Goal: Find specific page/section: Find specific page/section

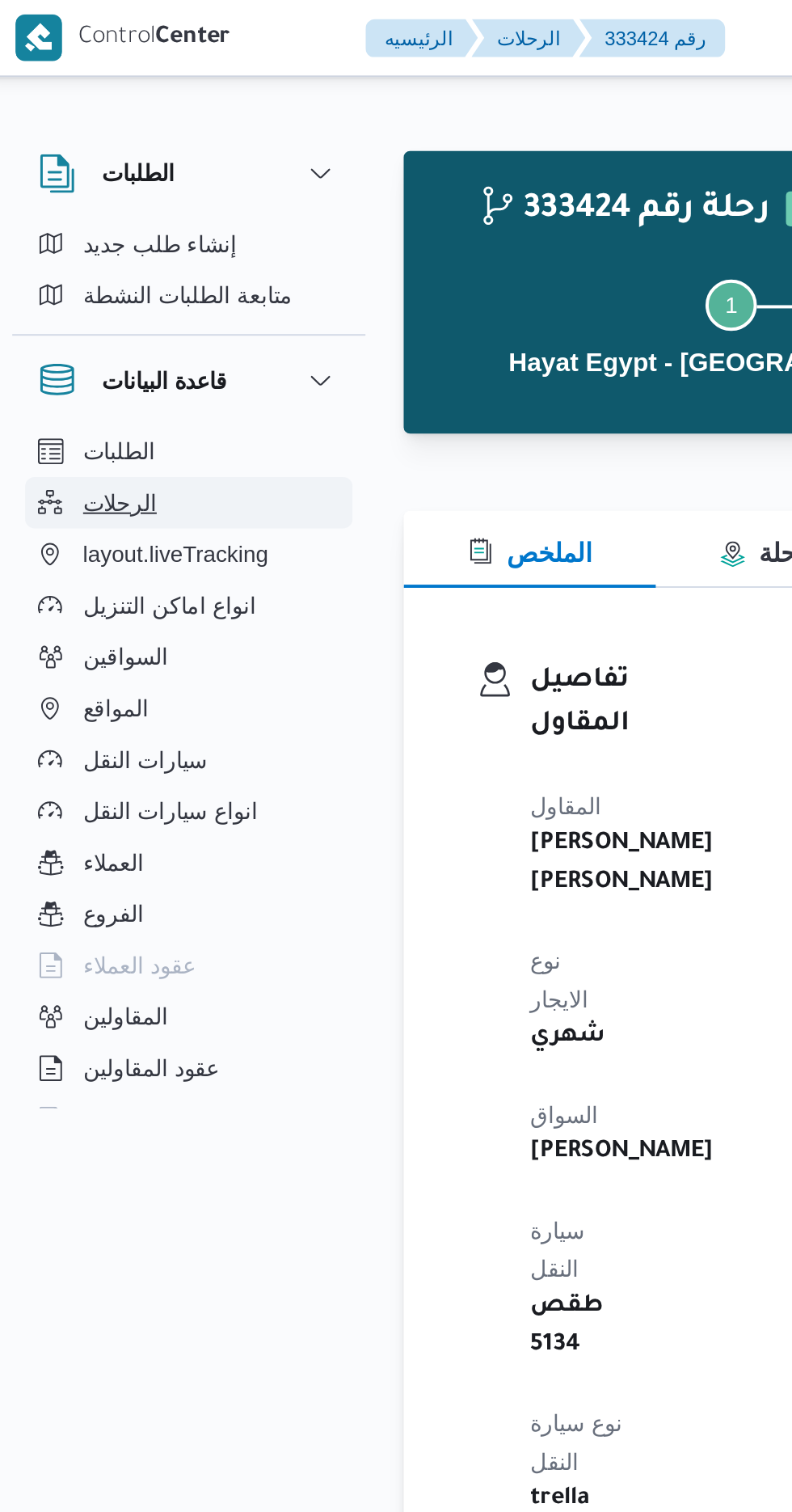
click at [76, 256] on span "الرحلات" at bounding box center [66, 253] width 37 height 20
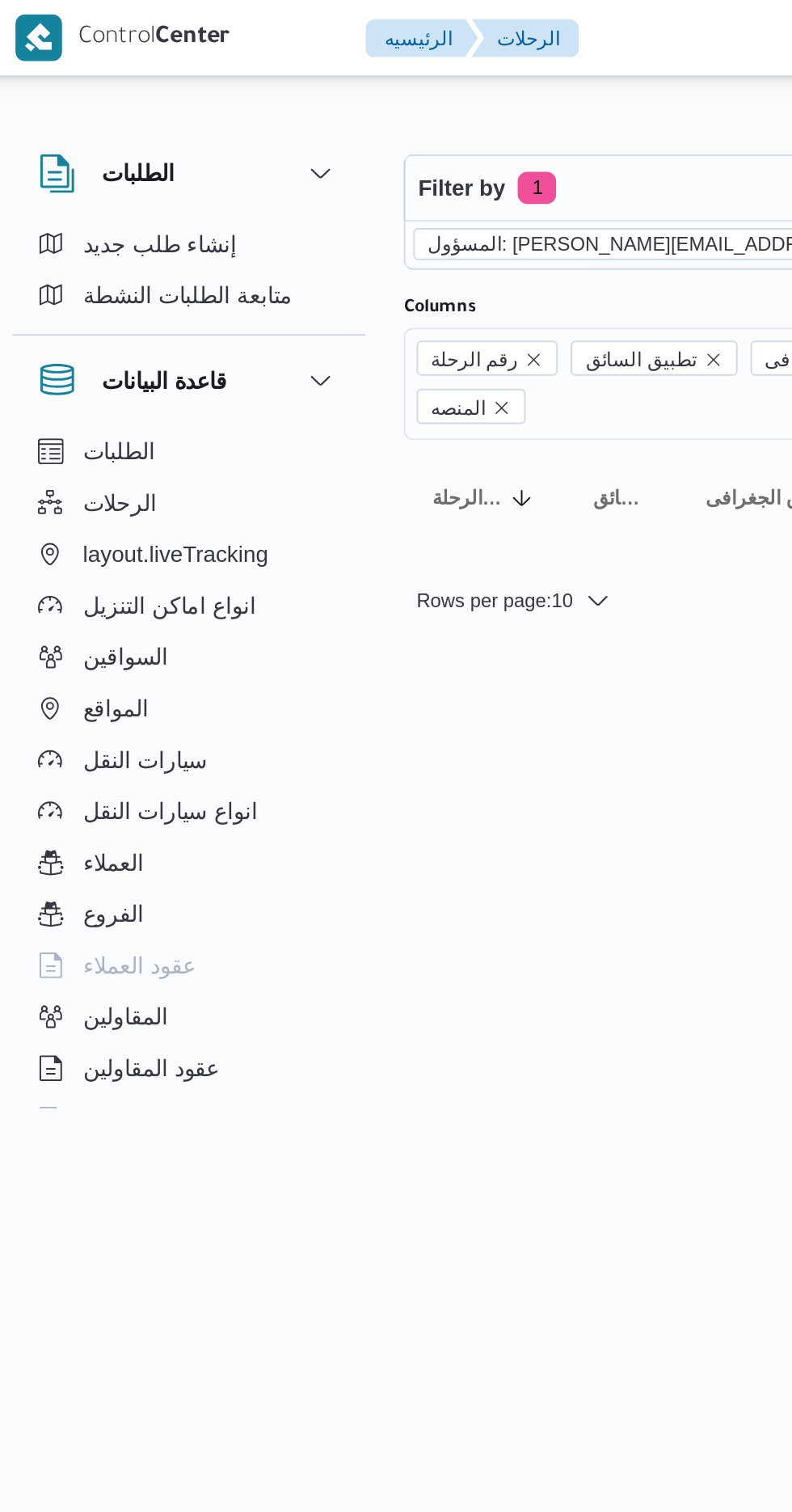
click at [294, 126] on span "المسؤول: [PERSON_NAME][EMAIL_ADDRESS][DOMAIN_NAME]" at bounding box center [365, 123] width 287 height 15
click at [512, 122] on icon "remove selected entity" at bounding box center [517, 123] width 10 height 10
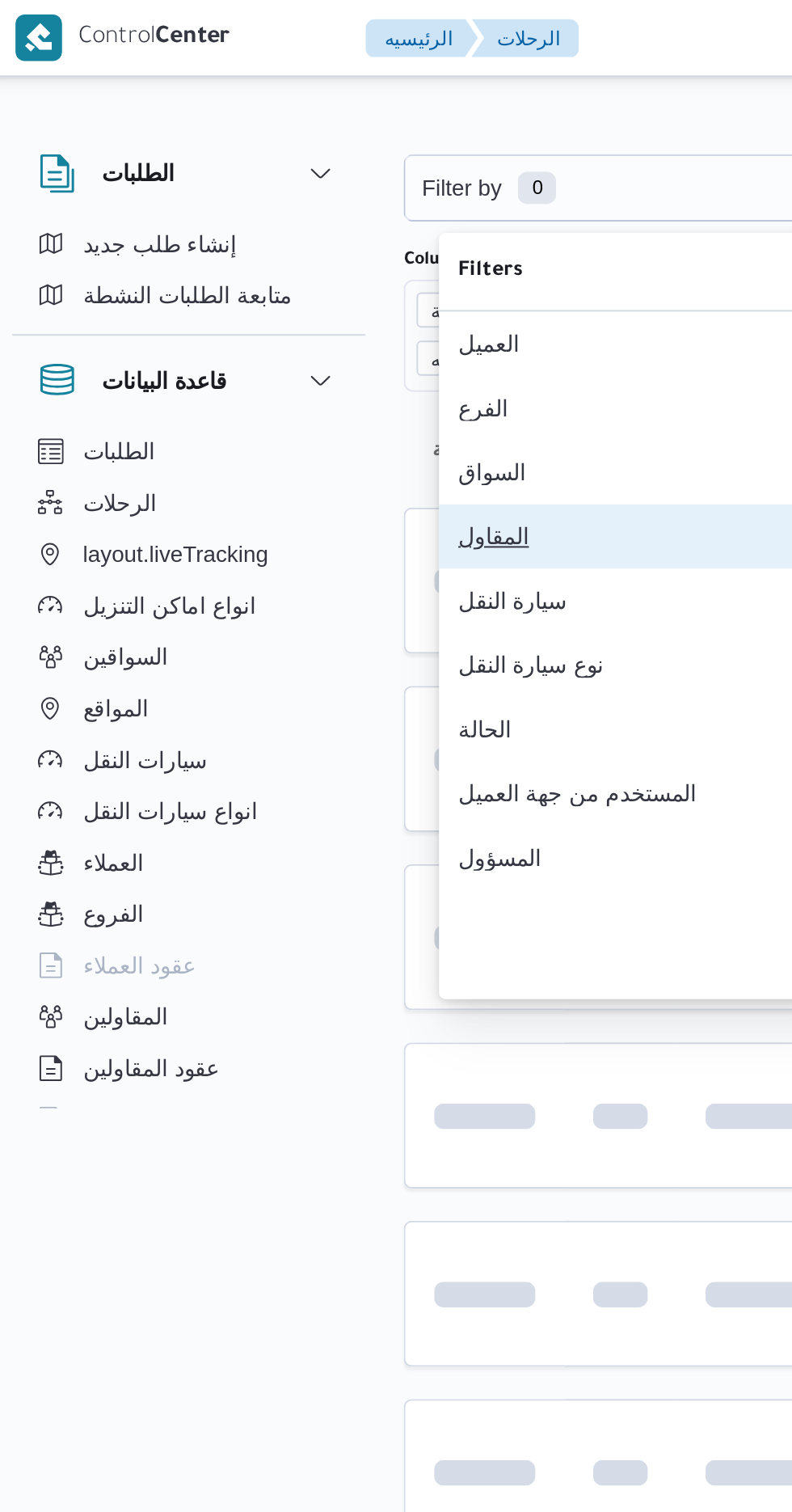
click at [306, 276] on div "المقاول" at bounding box center [325, 270] width 175 height 13
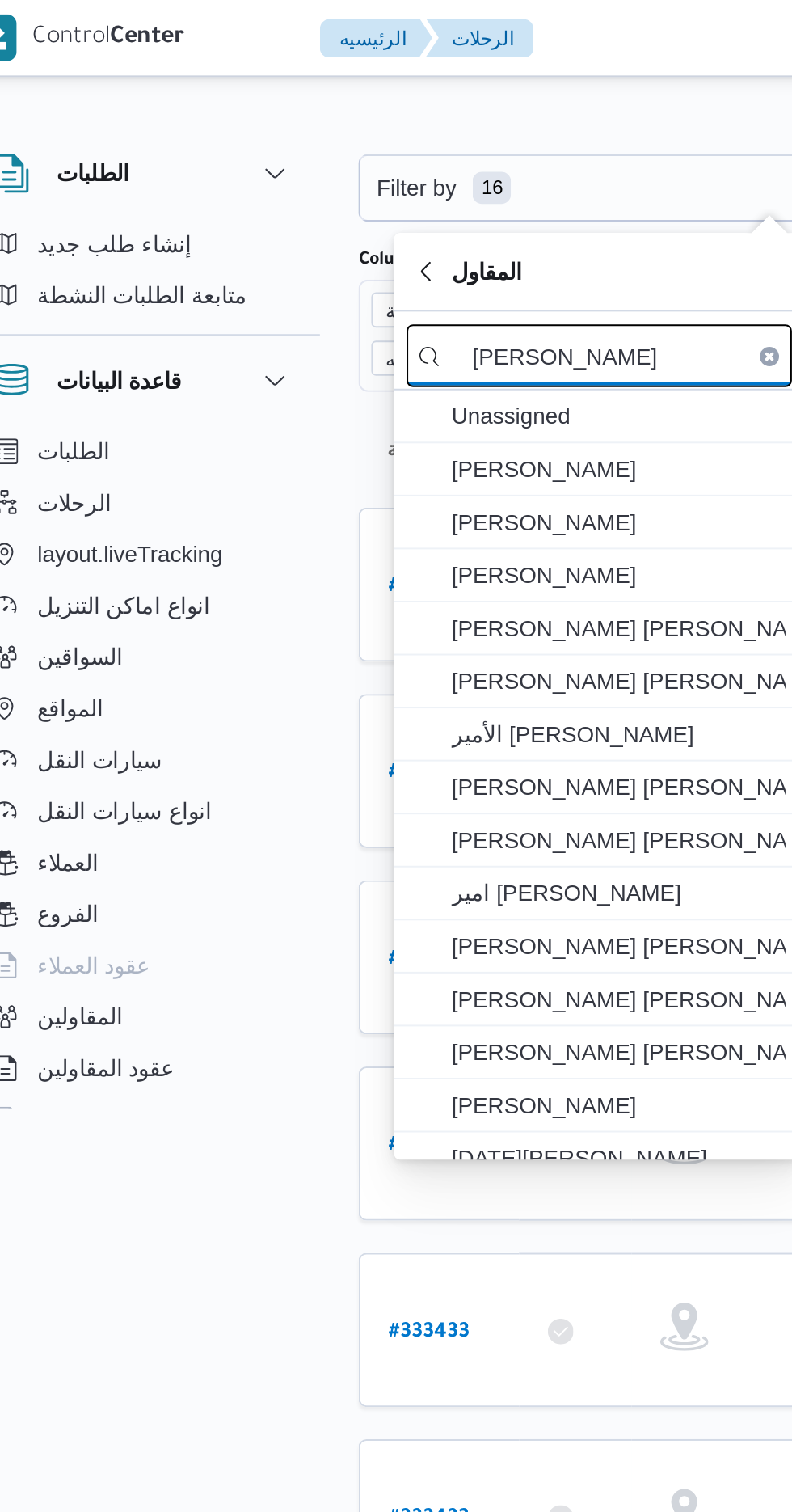
click at [342, 177] on input "[PERSON_NAME]" at bounding box center [331, 179] width 194 height 32
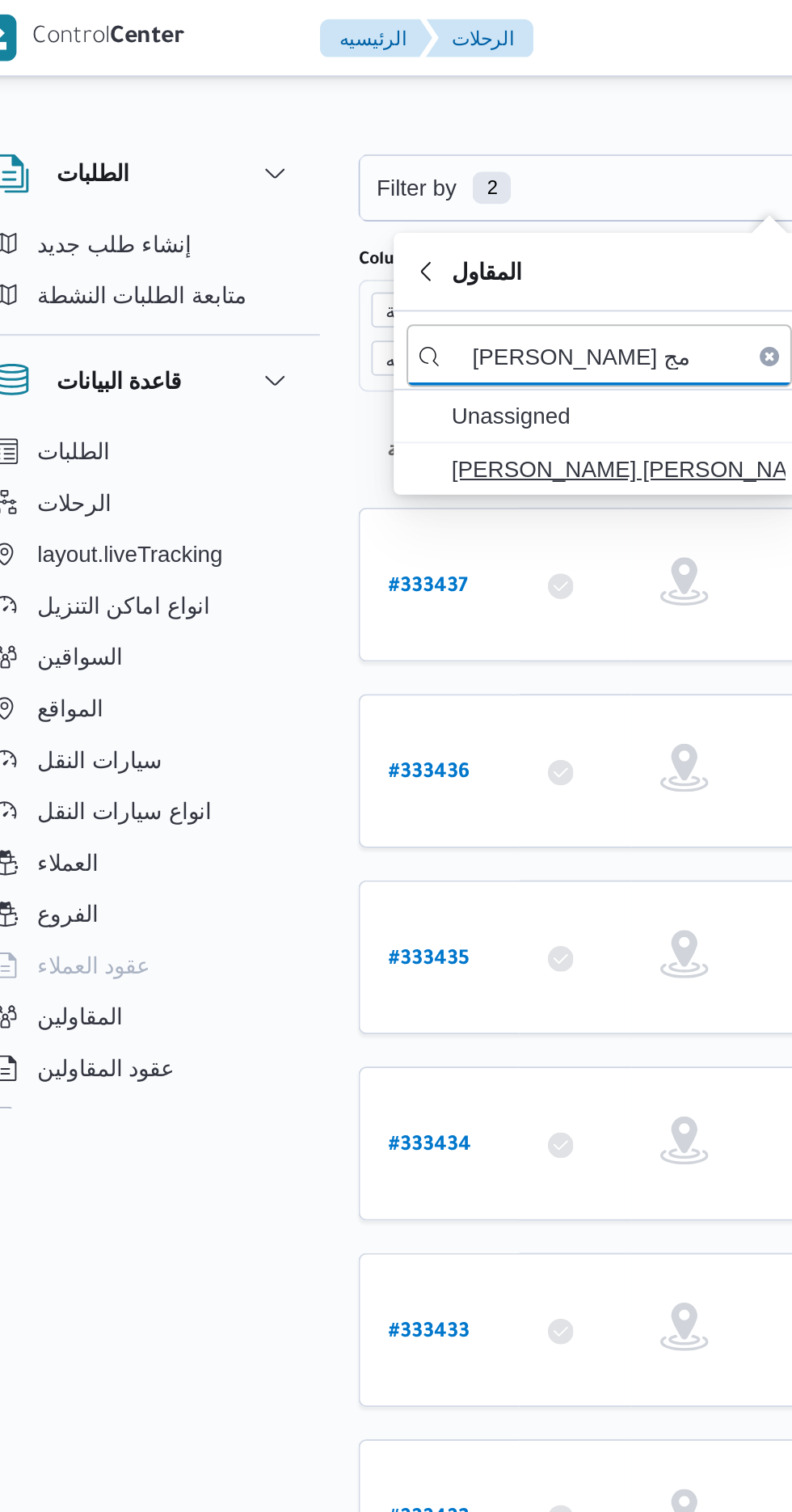
type input "[PERSON_NAME] مج"
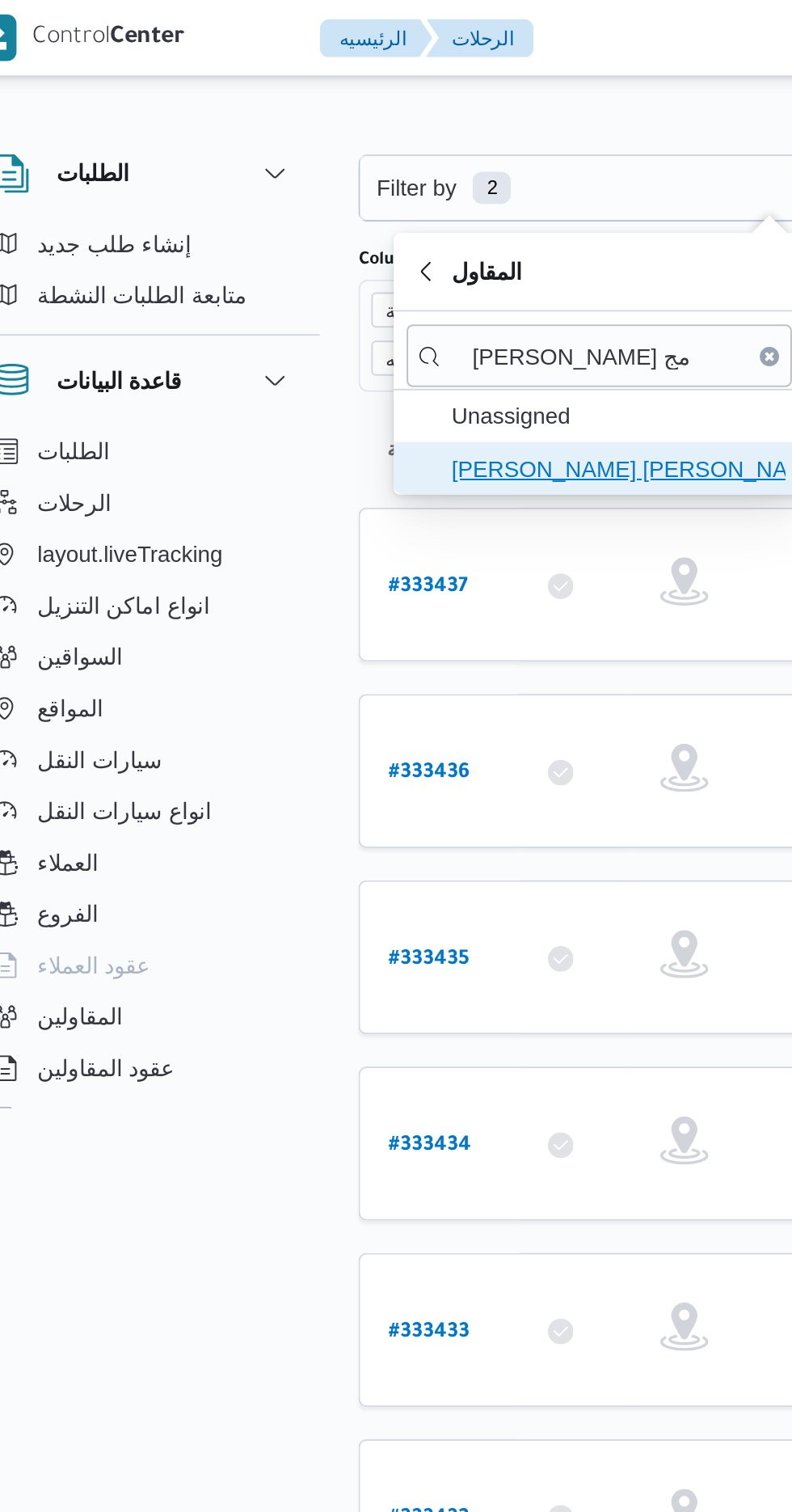
click at [348, 236] on span "[PERSON_NAME] [PERSON_NAME]" at bounding box center [341, 236] width 168 height 20
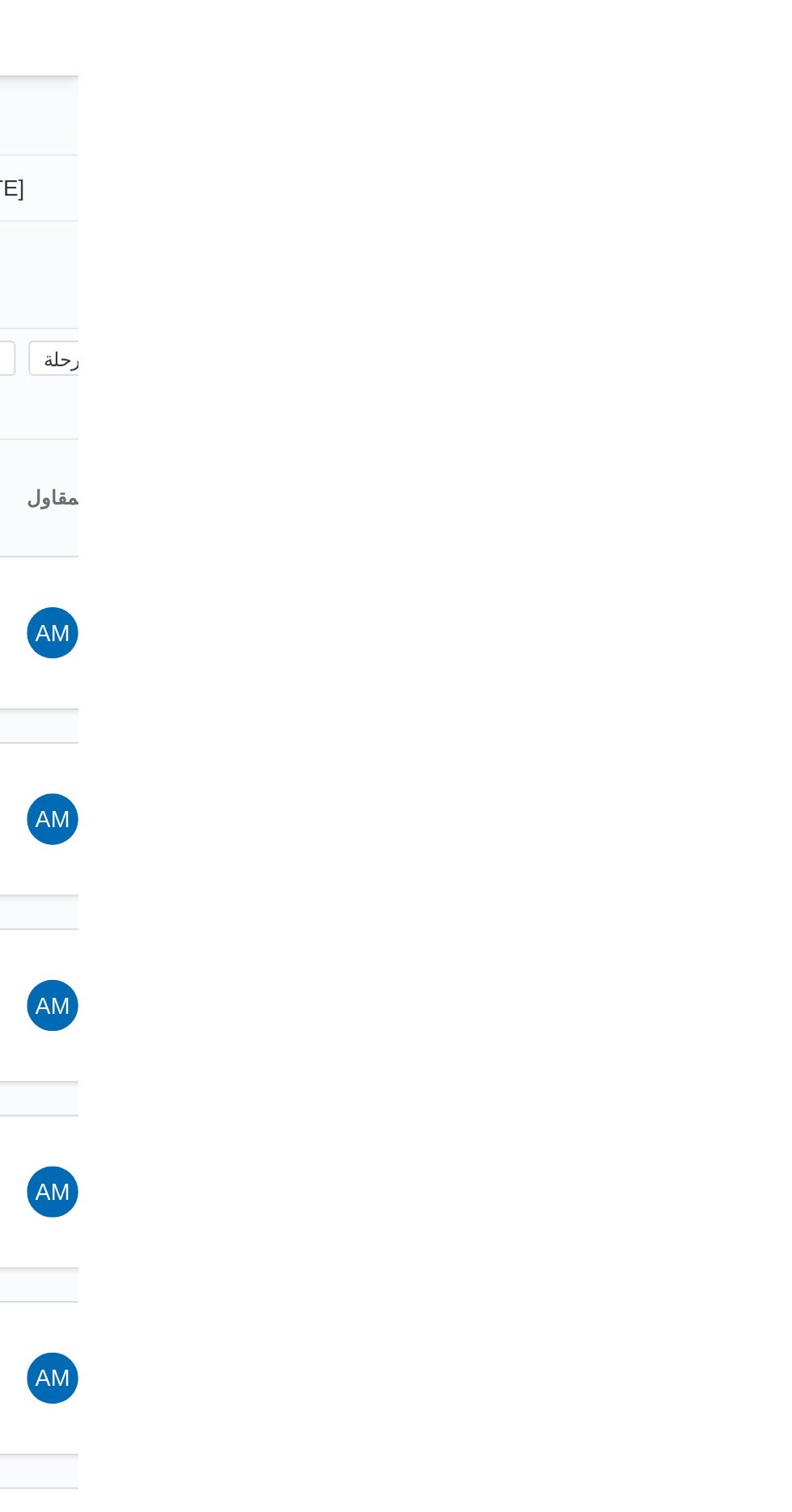
type input "[DATE]"
